Goal: Check status: Check status

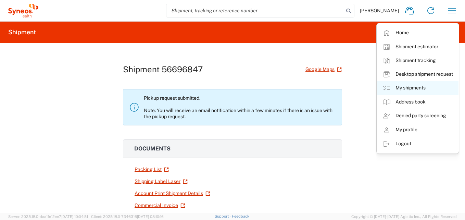
click at [407, 88] on link "My shipments" at bounding box center [417, 88] width 81 height 14
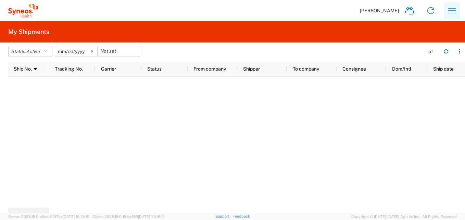
click at [453, 12] on icon "button" at bounding box center [451, 10] width 11 height 11
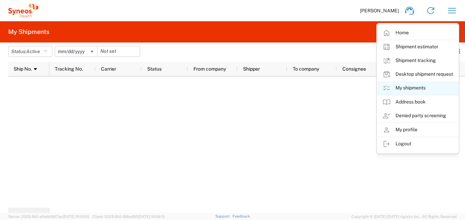
click at [406, 83] on link "My shipments" at bounding box center [417, 88] width 81 height 14
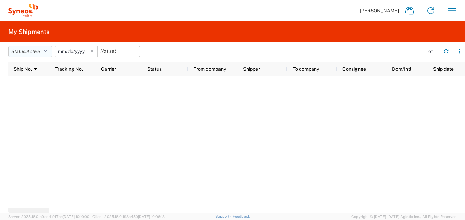
click at [40, 54] on span "Active" at bounding box center [33, 51] width 14 height 7
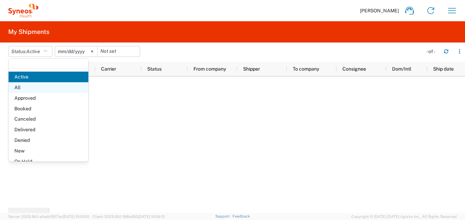
click at [32, 90] on span "All" at bounding box center [49, 87] width 80 height 11
